Goal: Check status: Check status

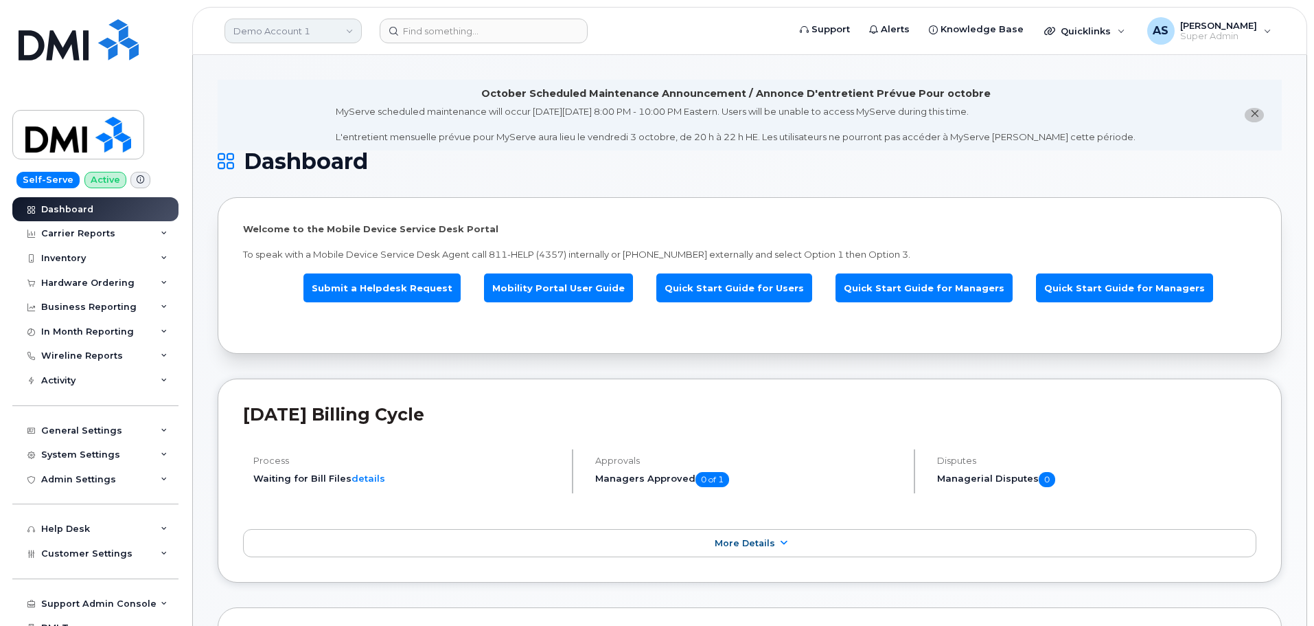
click at [334, 31] on link "Demo Account 1" at bounding box center [293, 31] width 137 height 25
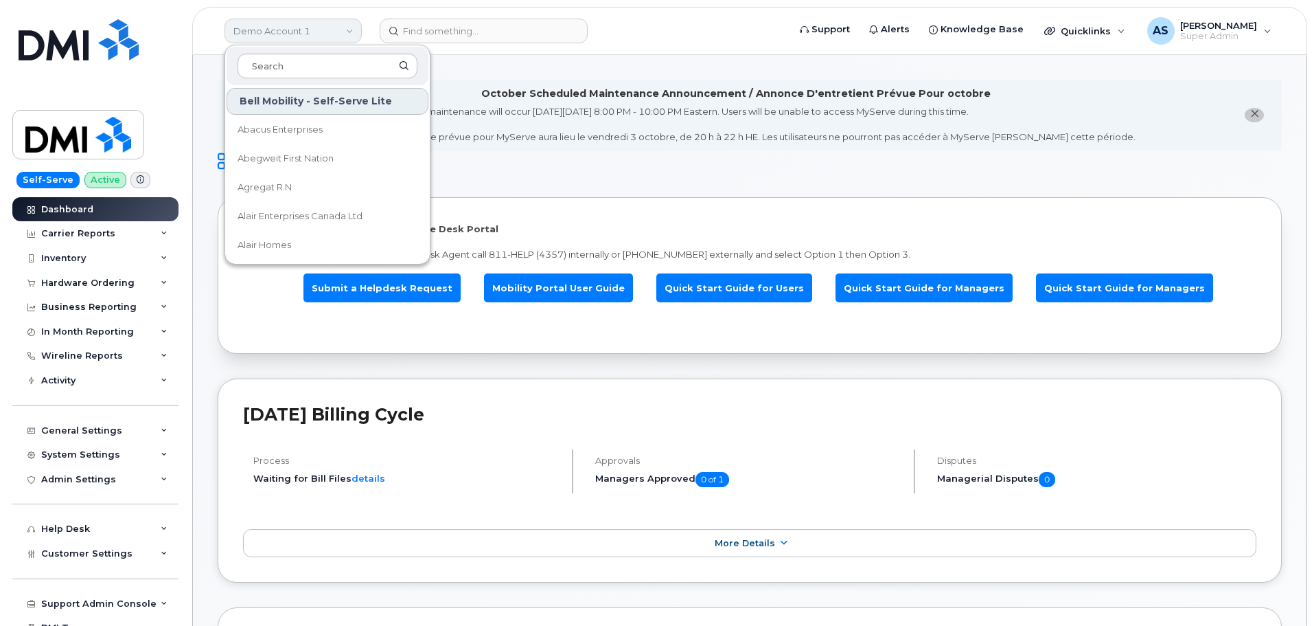
click at [334, 31] on link "Demo Account 1" at bounding box center [293, 31] width 137 height 25
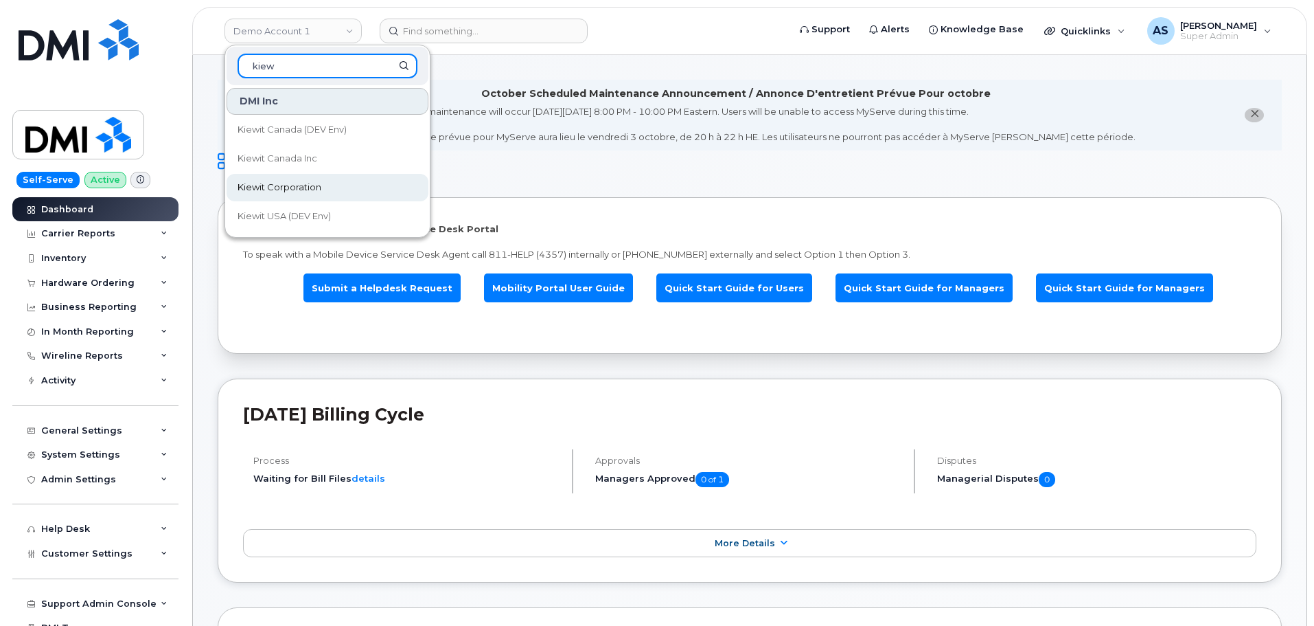
type input "kiew"
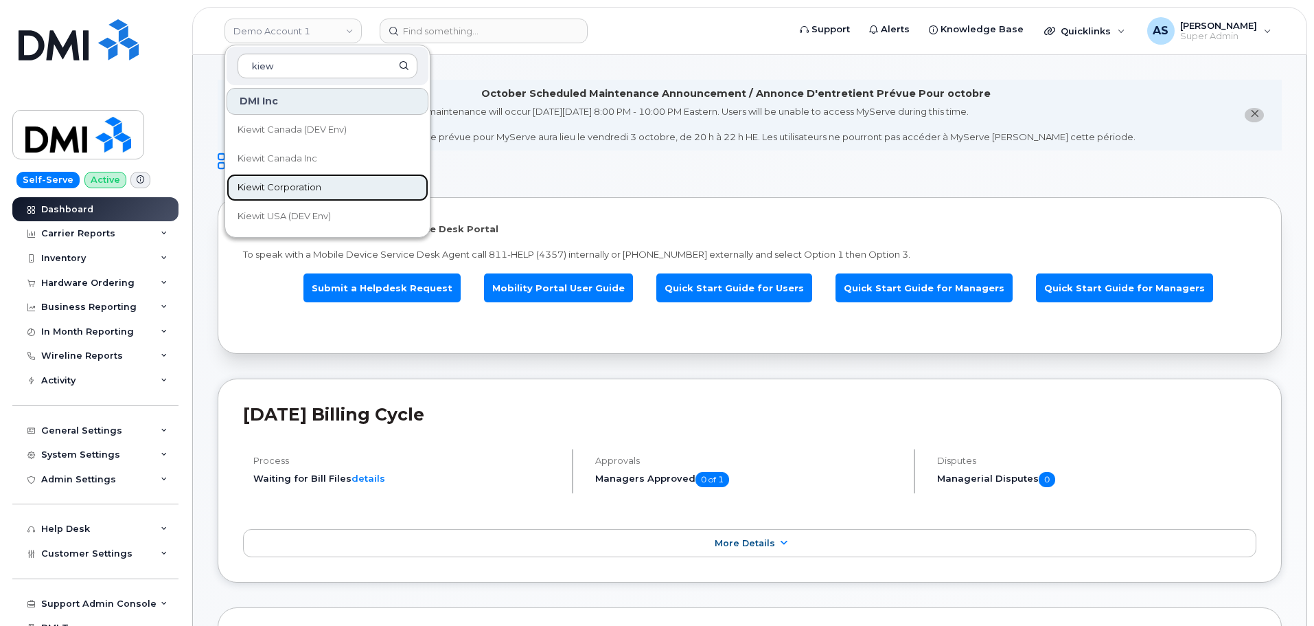
click at [332, 183] on link "Kiewit Corporation" at bounding box center [328, 187] width 202 height 27
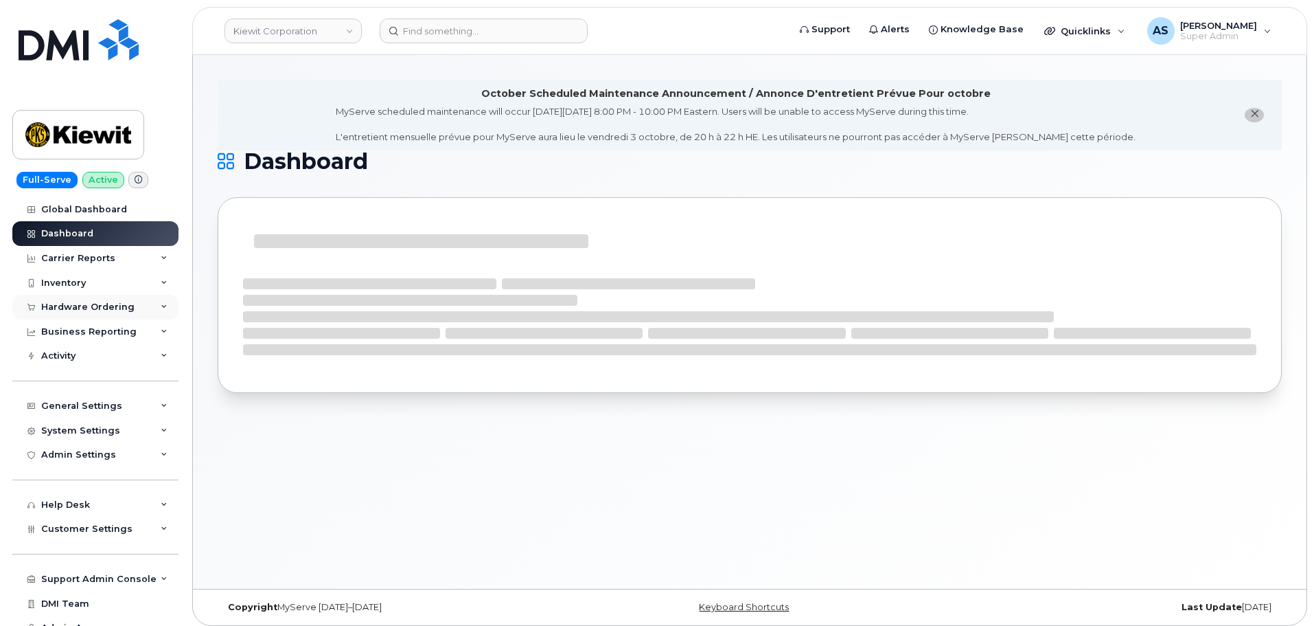
click at [84, 306] on div "Hardware Ordering" at bounding box center [87, 306] width 93 height 11
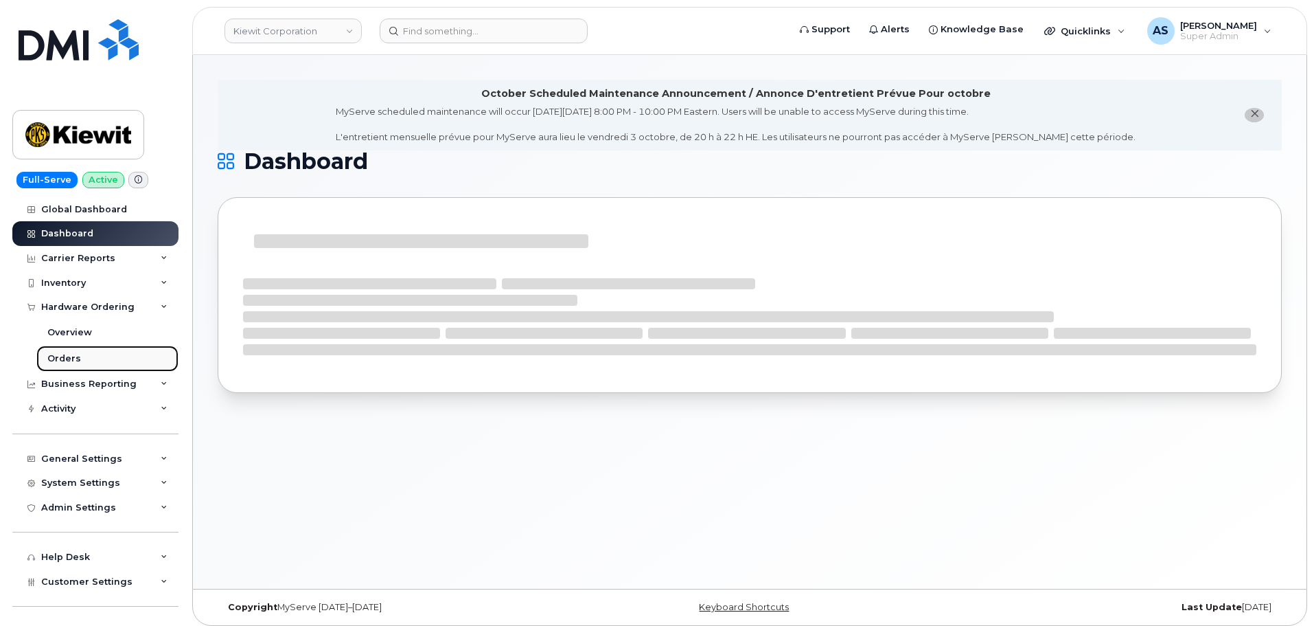
click at [78, 356] on div "Orders" at bounding box center [64, 358] width 34 height 12
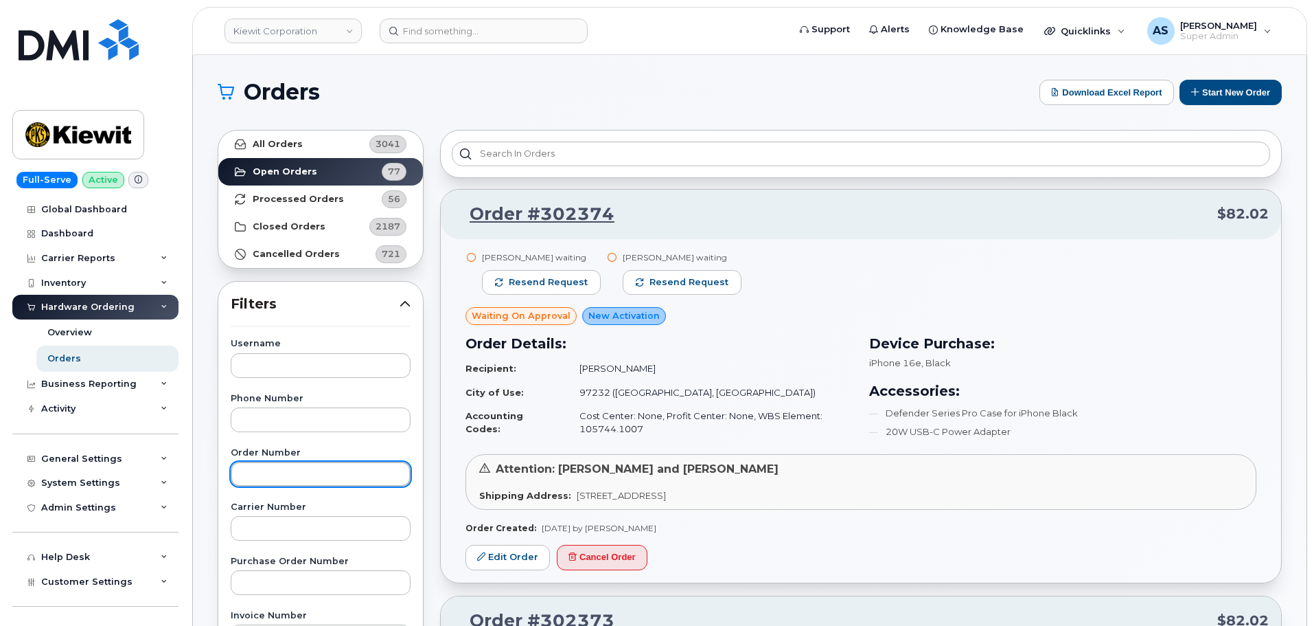
click at [322, 464] on input "text" at bounding box center [321, 473] width 180 height 25
type input "301150"
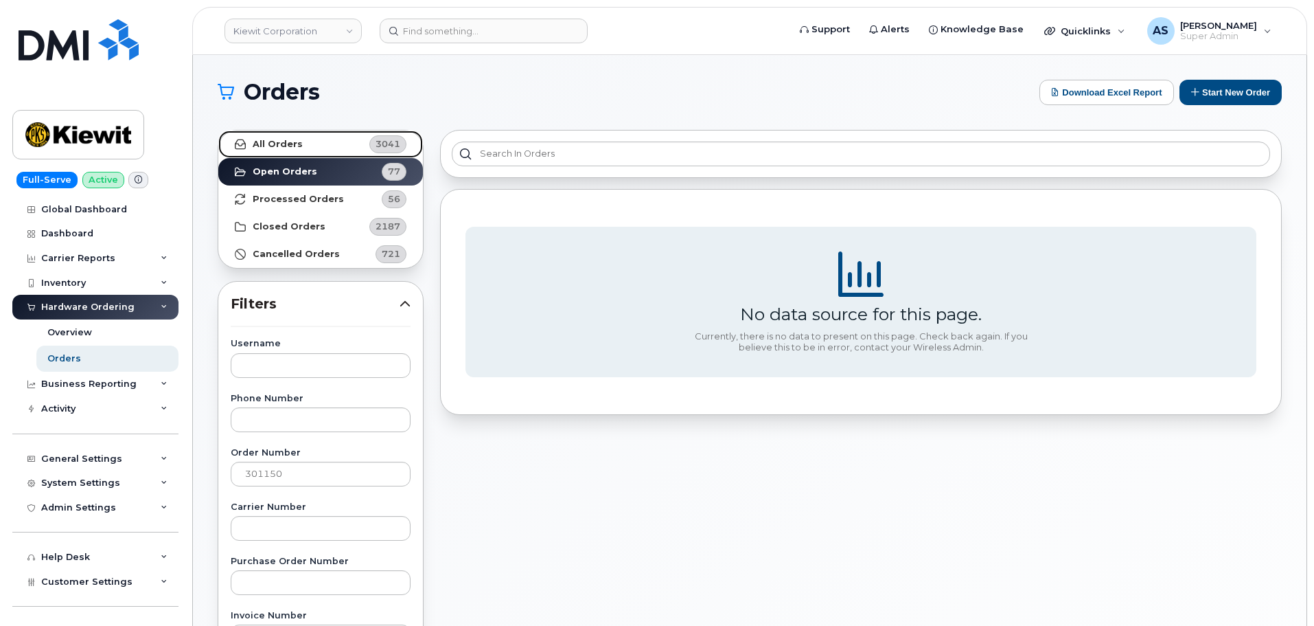
click at [260, 146] on strong "All Orders" at bounding box center [278, 144] width 50 height 11
